Goal: Information Seeking & Learning: Check status

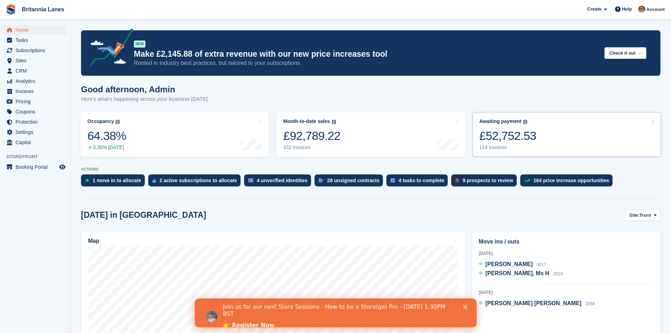
click at [519, 137] on div "£52,752.53" at bounding box center [507, 136] width 57 height 14
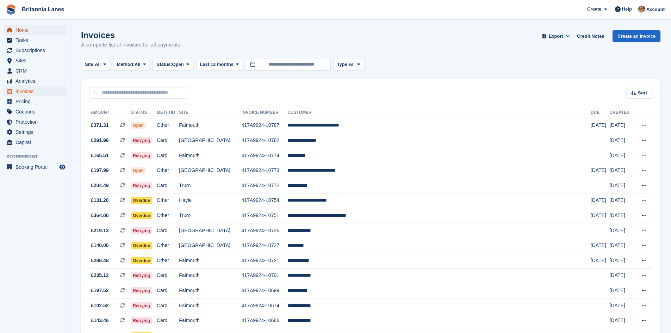
click at [41, 31] on span "Home" at bounding box center [36, 30] width 42 height 10
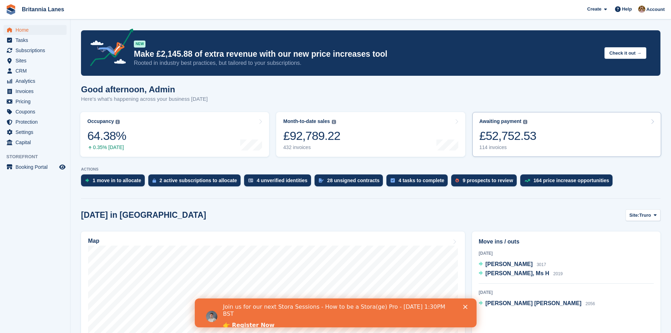
click at [531, 133] on div "£52,752.53" at bounding box center [507, 136] width 57 height 14
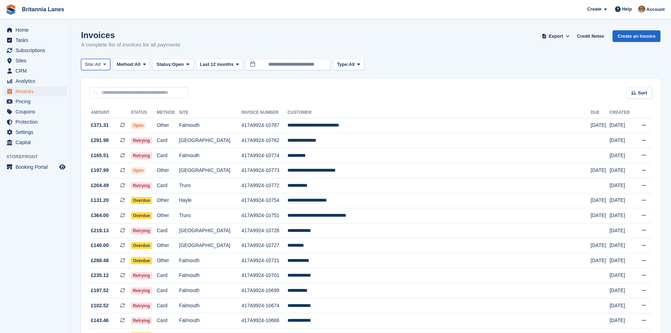
click at [98, 66] on span "All" at bounding box center [98, 64] width 6 height 7
click at [118, 118] on link "[GEOGRAPHIC_DATA]" at bounding box center [115, 119] width 63 height 13
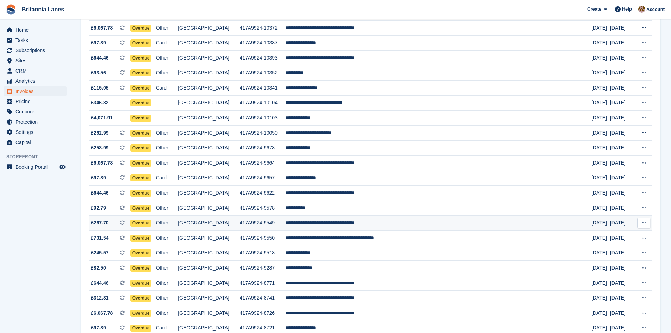
scroll to position [570, 0]
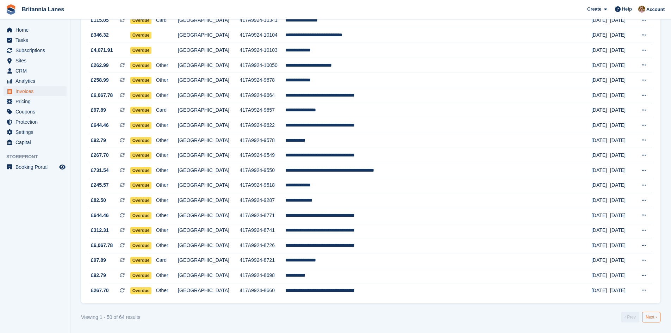
click at [650, 319] on link "Next ›" at bounding box center [651, 317] width 18 height 11
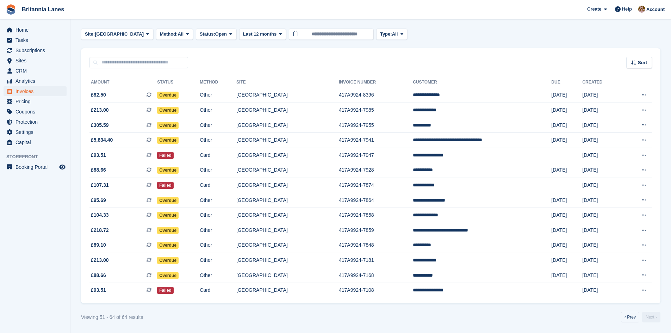
scroll to position [30, 0]
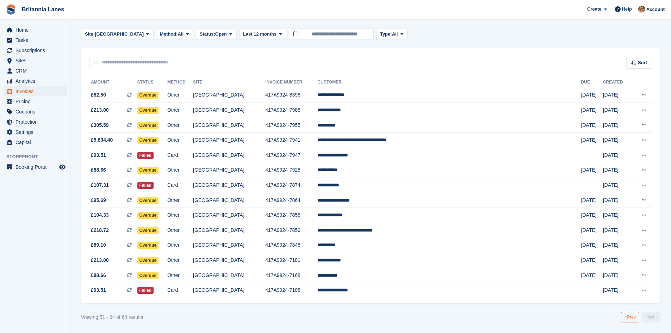
click at [631, 316] on link "‹ Prev" at bounding box center [630, 317] width 18 height 11
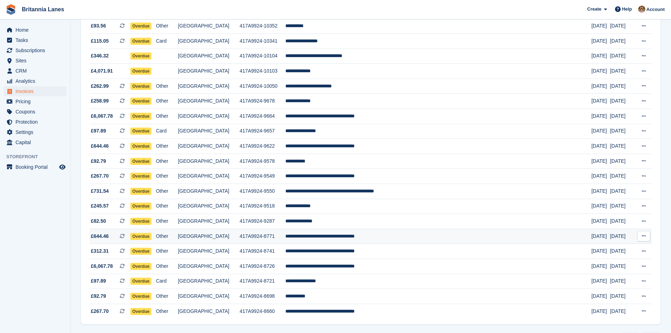
scroll to position [570, 0]
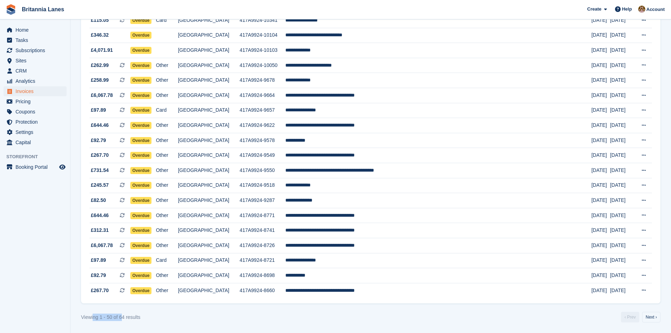
drag, startPoint x: 94, startPoint y: 318, endPoint x: 128, endPoint y: 319, distance: 33.8
click at [128, 319] on div "Viewing 1 - 50 of 64 results" at bounding box center [111, 317] width 60 height 7
click at [647, 318] on link "Next ›" at bounding box center [651, 317] width 18 height 11
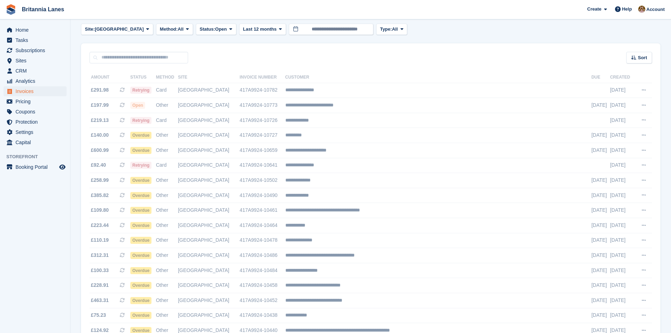
scroll to position [0, 0]
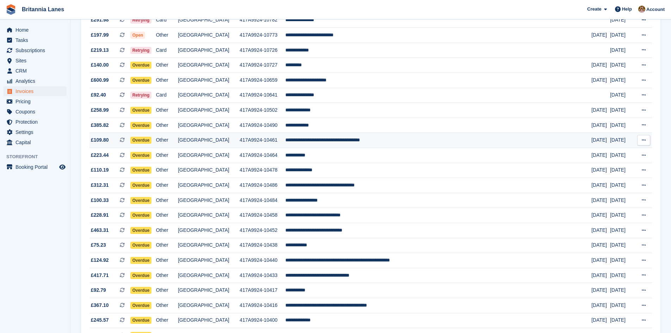
scroll to position [106, 0]
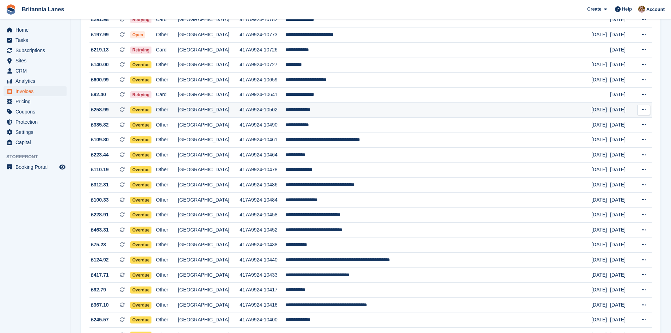
click at [257, 110] on td "417A9924-10502" at bounding box center [262, 110] width 45 height 15
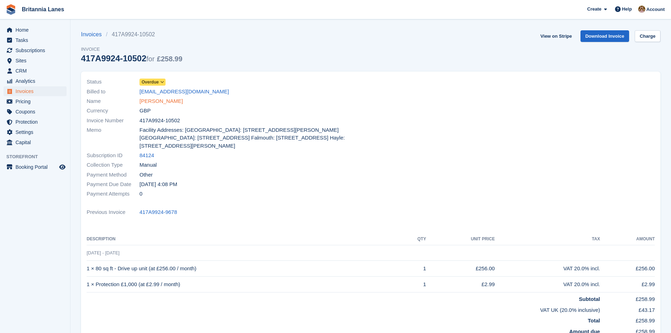
click at [149, 99] on link "[PERSON_NAME]" at bounding box center [160, 101] width 43 height 8
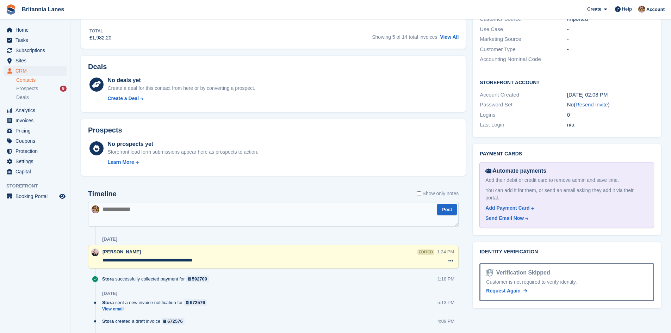
scroll to position [317, 0]
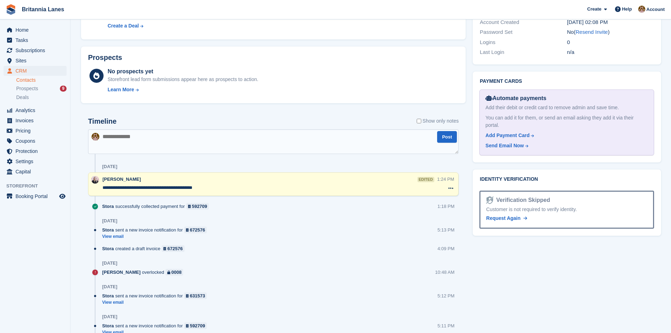
drag, startPoint x: 211, startPoint y: 189, endPoint x: 177, endPoint y: 191, distance: 33.5
click at [174, 190] on textarea "**********" at bounding box center [270, 187] width 335 height 7
click at [253, 196] on div at bounding box center [273, 199] width 371 height 7
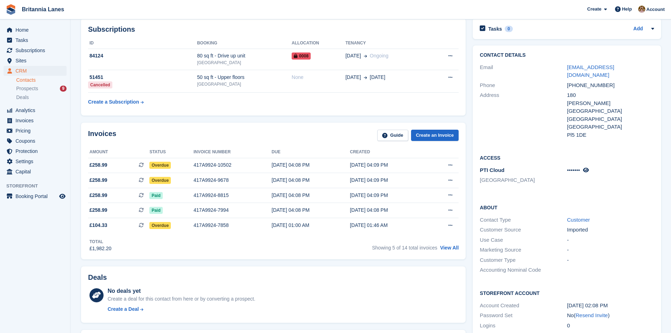
scroll to position [0, 0]
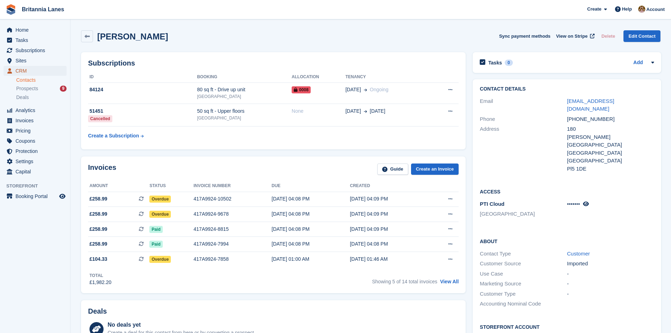
click at [19, 72] on span "CRM" at bounding box center [36, 71] width 42 height 10
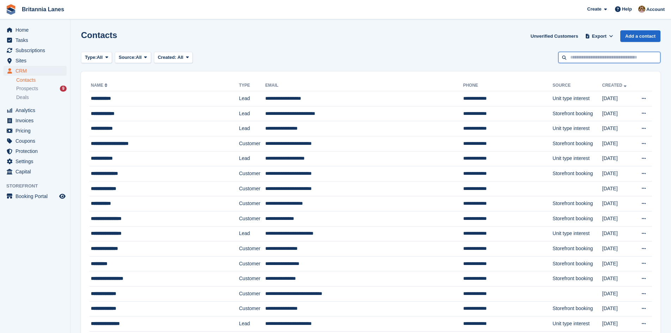
click at [609, 62] on input "text" at bounding box center [609, 58] width 102 height 12
click at [38, 51] on span "Subscriptions" at bounding box center [36, 50] width 42 height 10
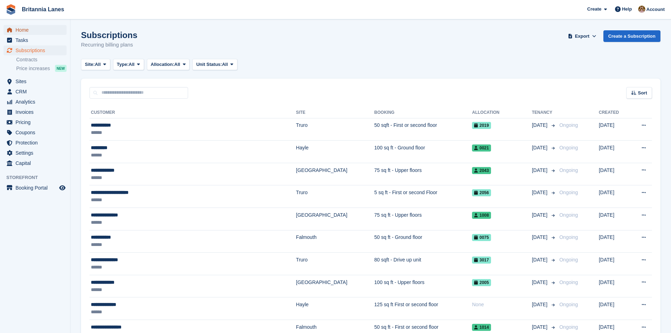
click at [30, 31] on span "Home" at bounding box center [36, 30] width 42 height 10
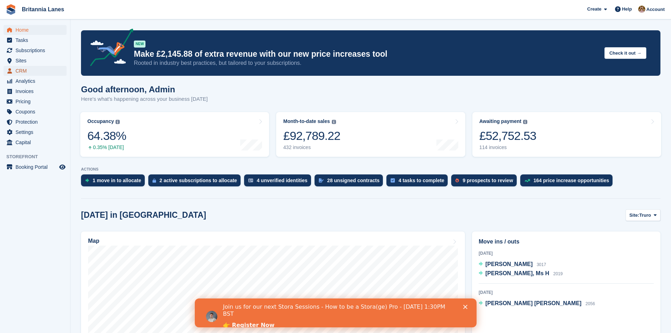
click at [39, 74] on span "CRM" at bounding box center [36, 71] width 42 height 10
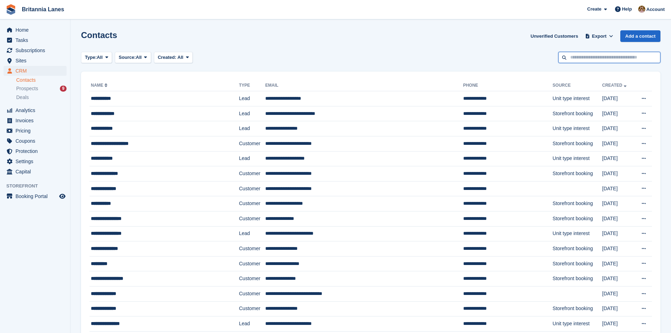
drag, startPoint x: 589, startPoint y: 57, endPoint x: 591, endPoint y: 79, distance: 21.2
click at [589, 58] on input "text" at bounding box center [609, 58] width 102 height 12
type input "*******"
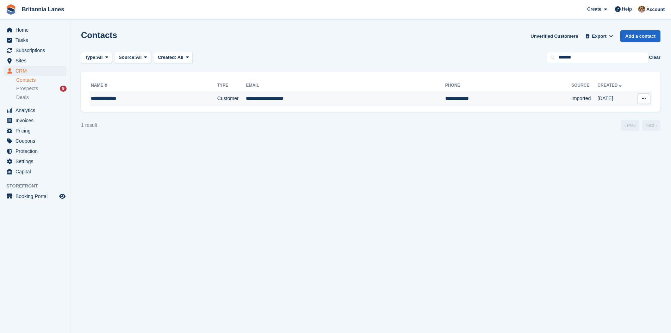
click at [304, 102] on td "**********" at bounding box center [345, 98] width 199 height 15
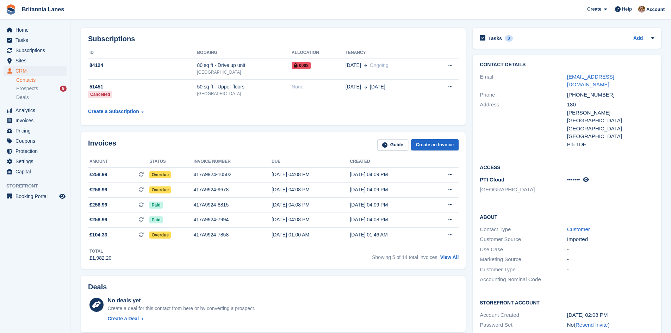
scroll to position [35, 0]
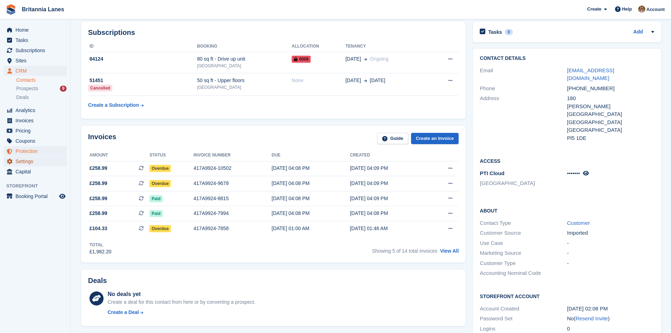
drag, startPoint x: 30, startPoint y: 158, endPoint x: 36, endPoint y: 155, distance: 6.3
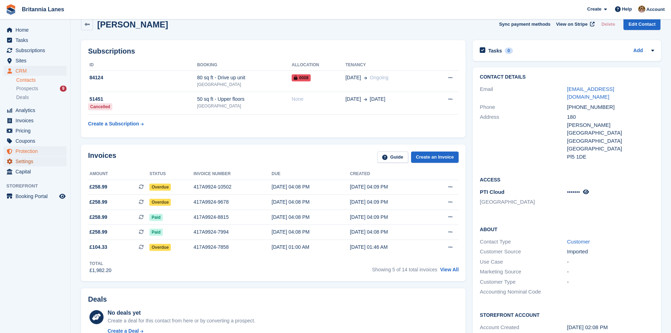
scroll to position [0, 0]
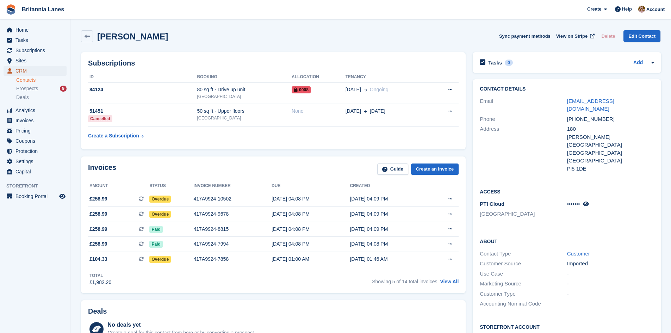
click at [40, 70] on span "CRM" at bounding box center [36, 71] width 42 height 10
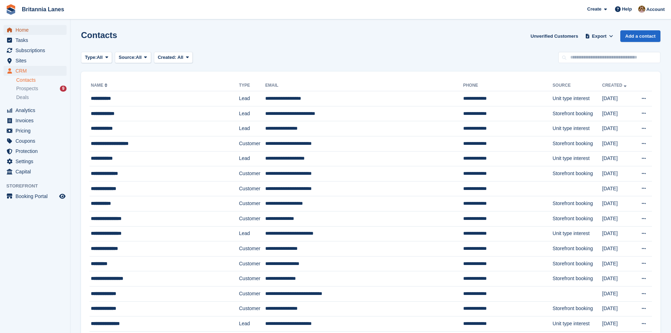
click at [51, 32] on span "Home" at bounding box center [36, 30] width 42 height 10
